Goal: Download file/media

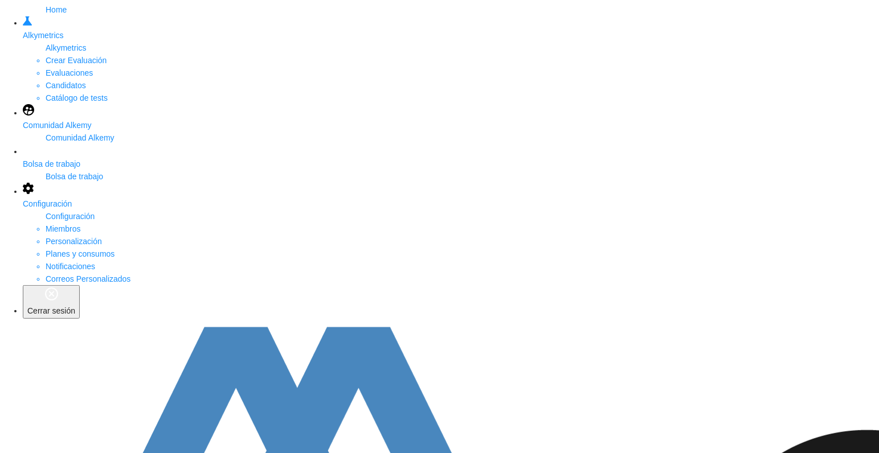
scroll to position [120, 0]
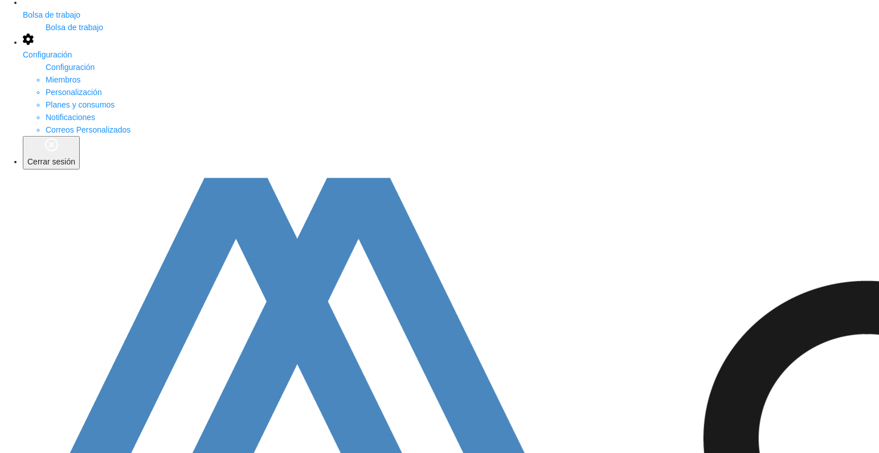
scroll to position [299, 0]
